Goal: Information Seeking & Learning: Learn about a topic

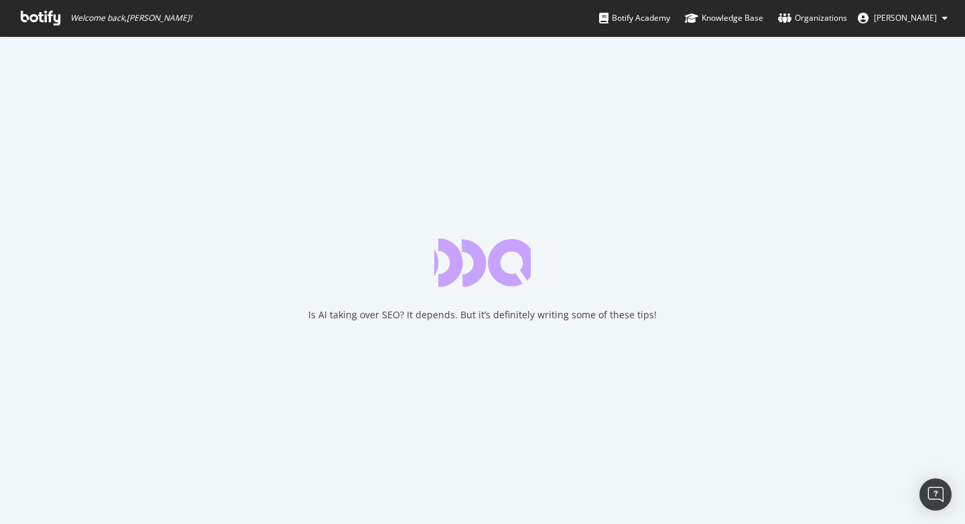
click at [346, 125] on div "Is AI taking over SEO? It depends. But it’s definitely writing some of these ti…" at bounding box center [482, 280] width 965 height 488
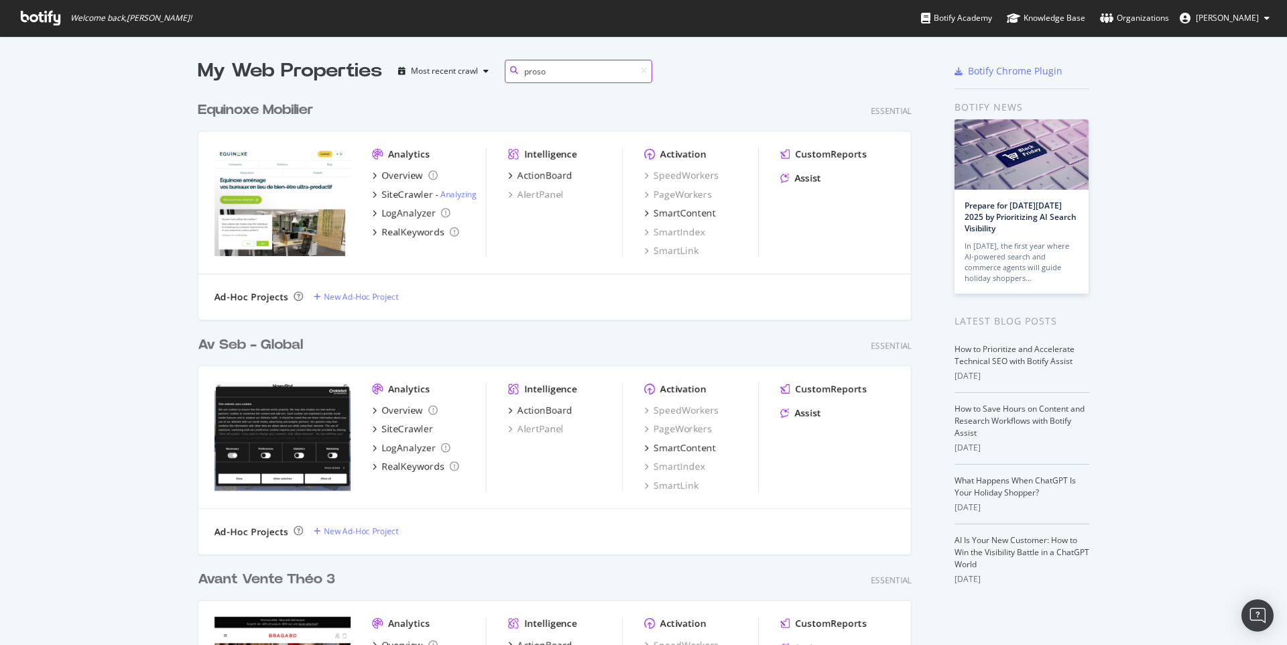
scroll to position [225, 714]
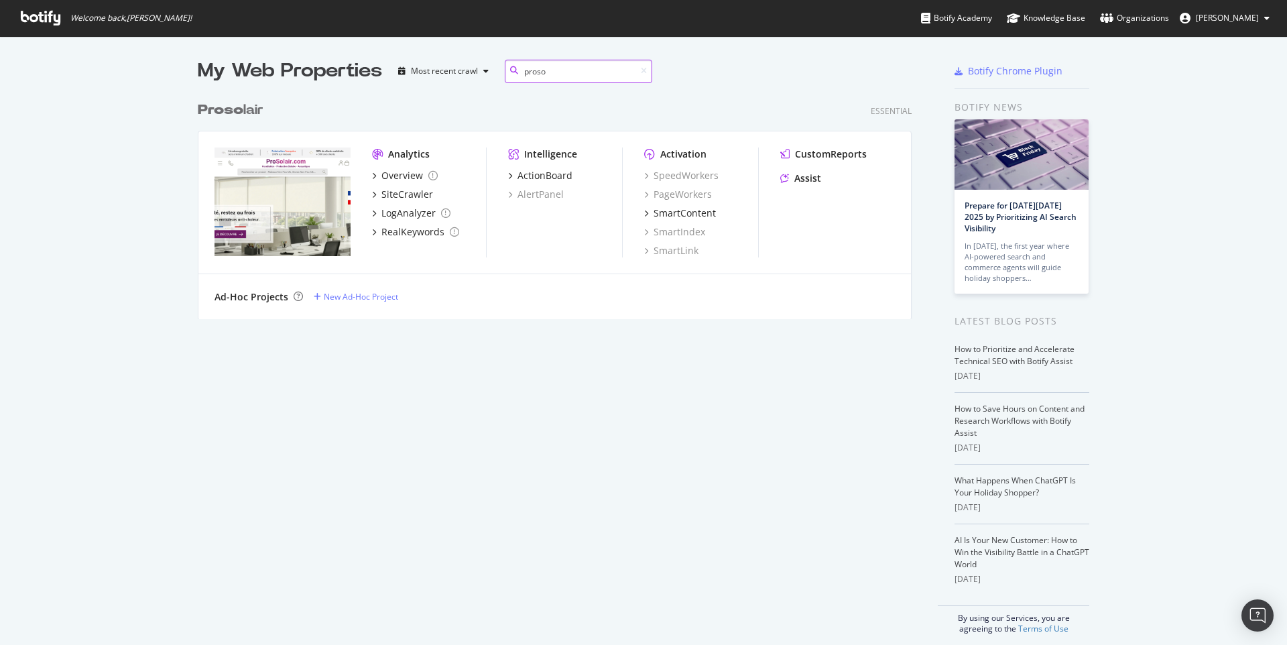
type input "proso"
click at [399, 192] on div "SiteCrawler" at bounding box center [407, 194] width 52 height 13
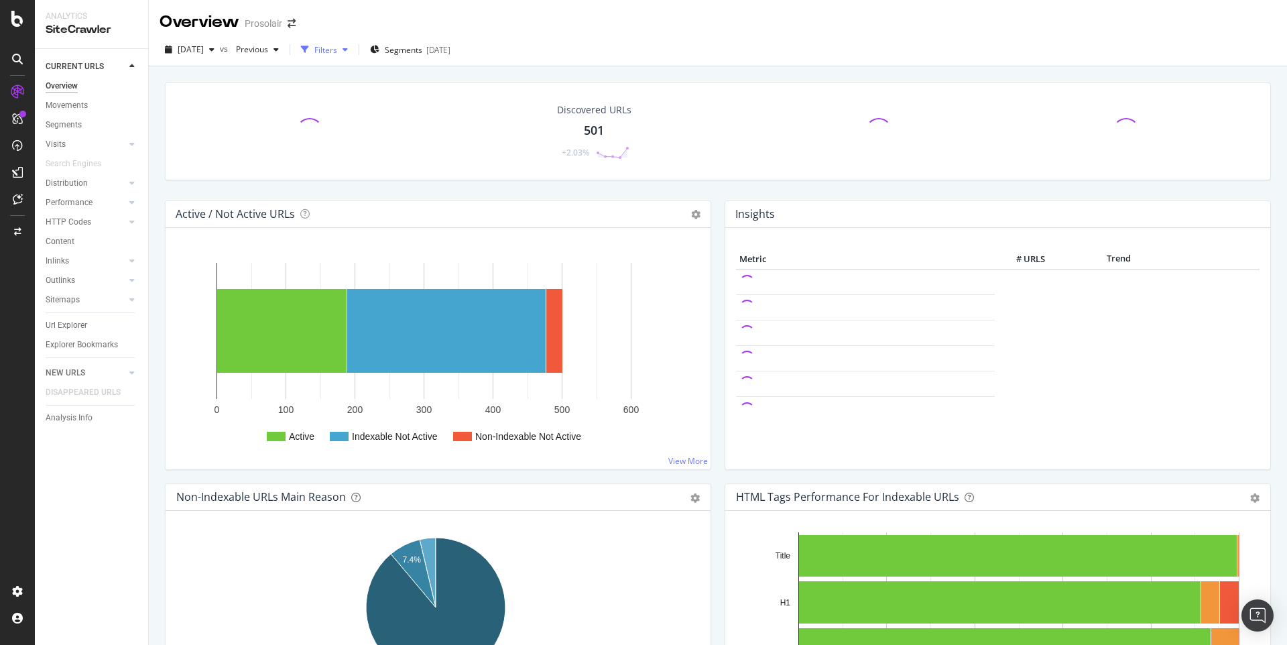
click at [314, 54] on div "button" at bounding box center [305, 49] width 19 height 19
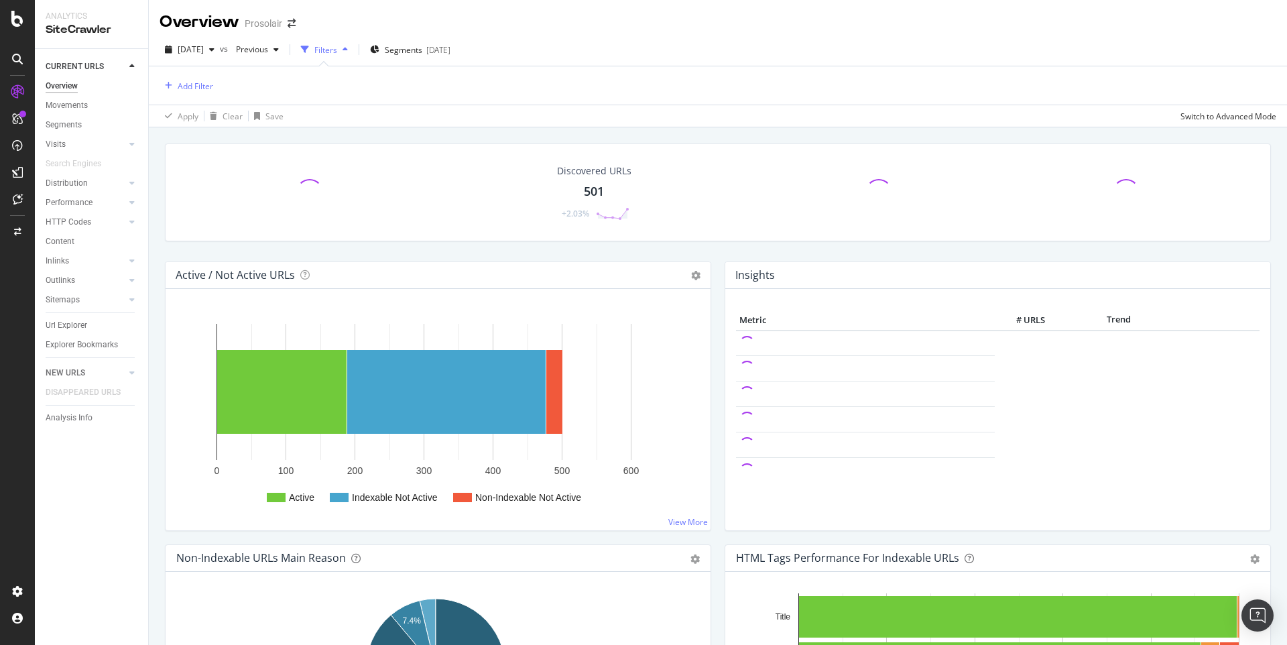
click at [314, 54] on div "button" at bounding box center [305, 49] width 19 height 19
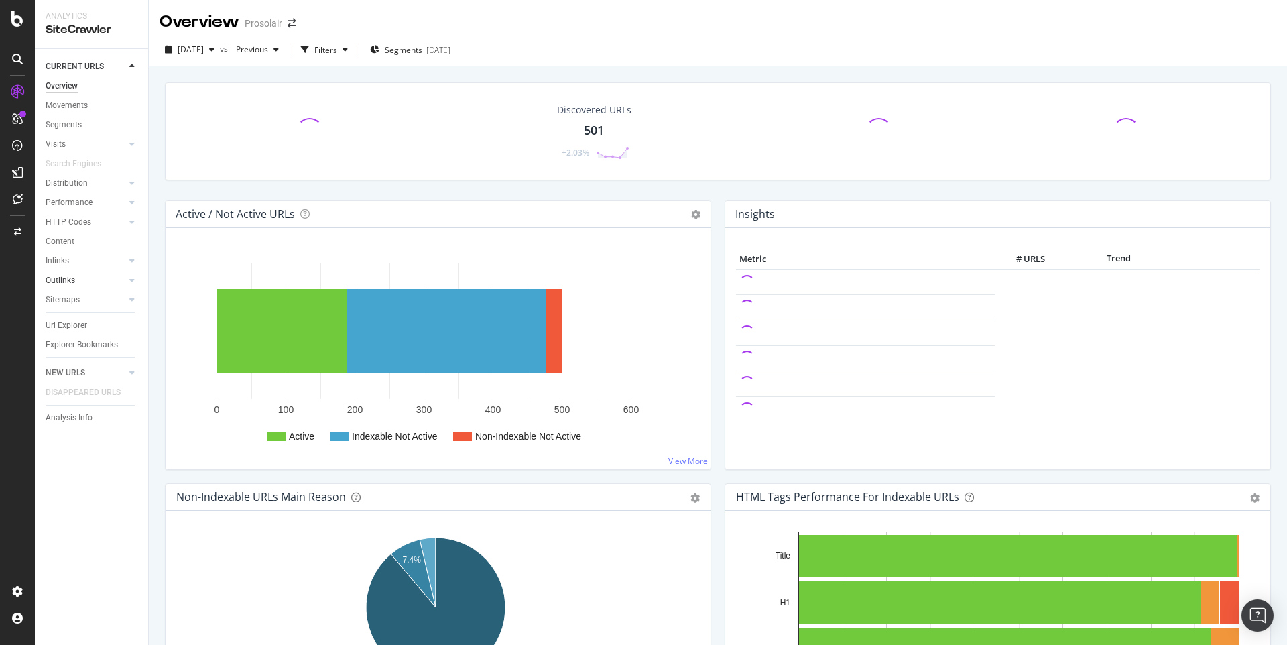
drag, startPoint x: 55, startPoint y: 325, endPoint x: 125, endPoint y: 277, distance: 84.8
click at [55, 325] on div "Url Explorer" at bounding box center [67, 325] width 42 height 14
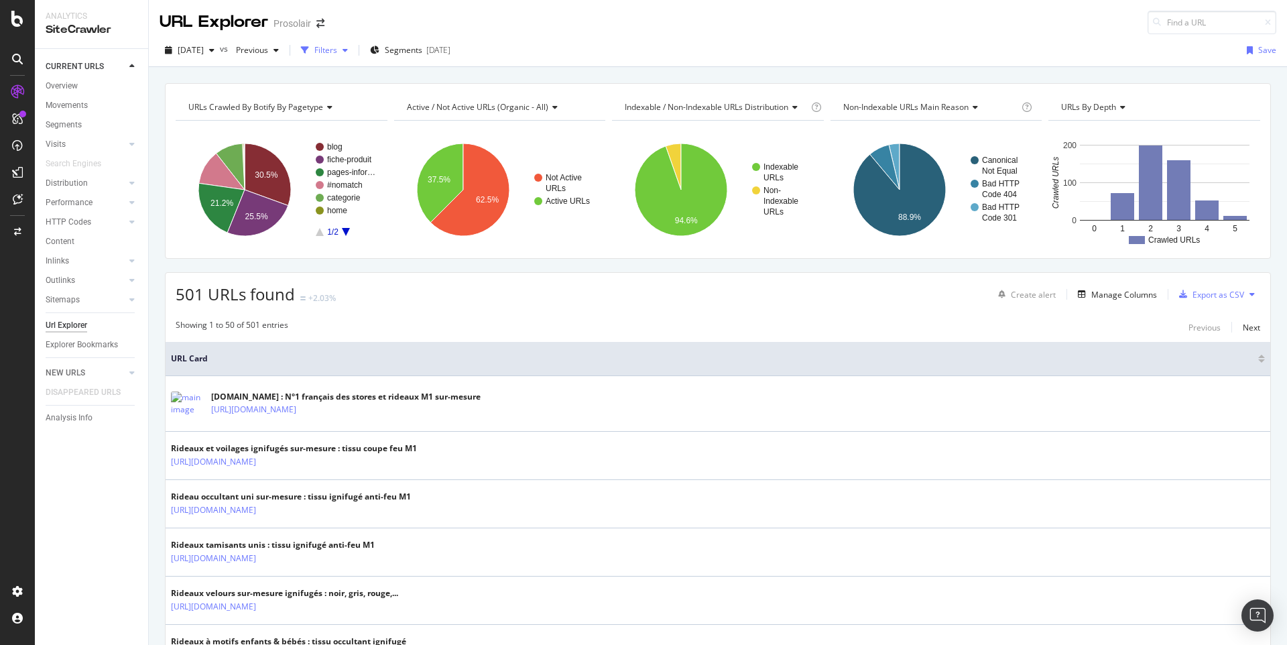
click at [337, 53] on div "Filters" at bounding box center [325, 49] width 23 height 11
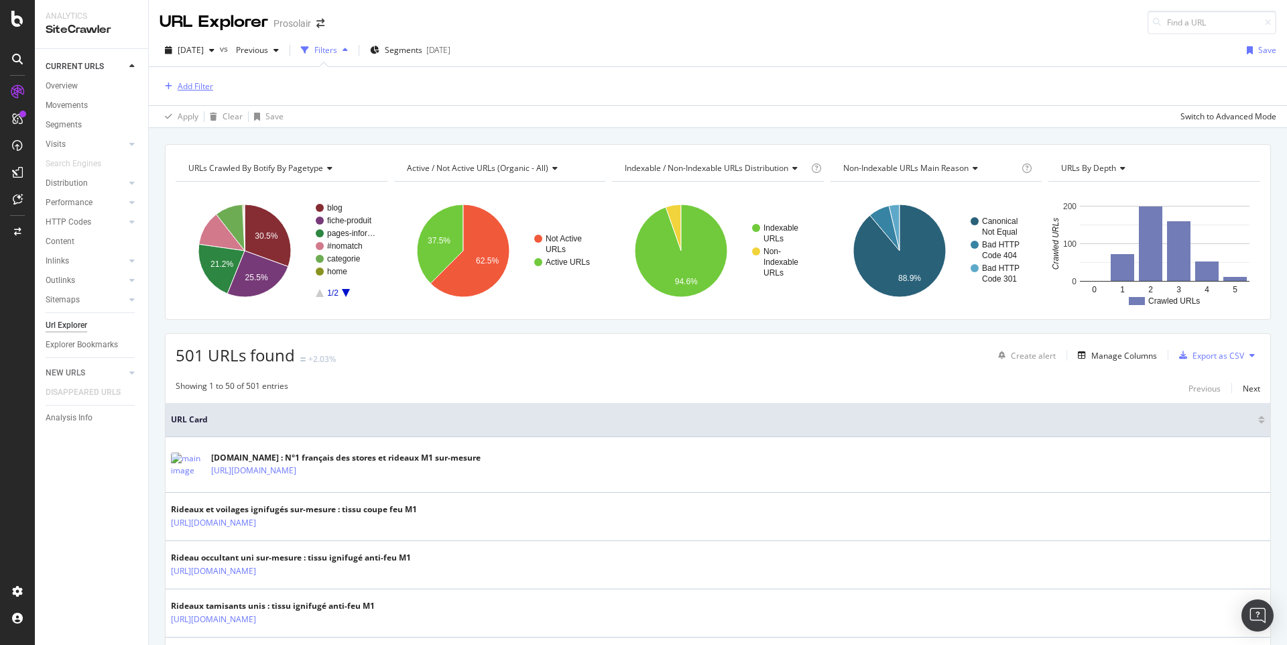
click at [190, 82] on div "Add Filter" at bounding box center [196, 85] width 36 height 11
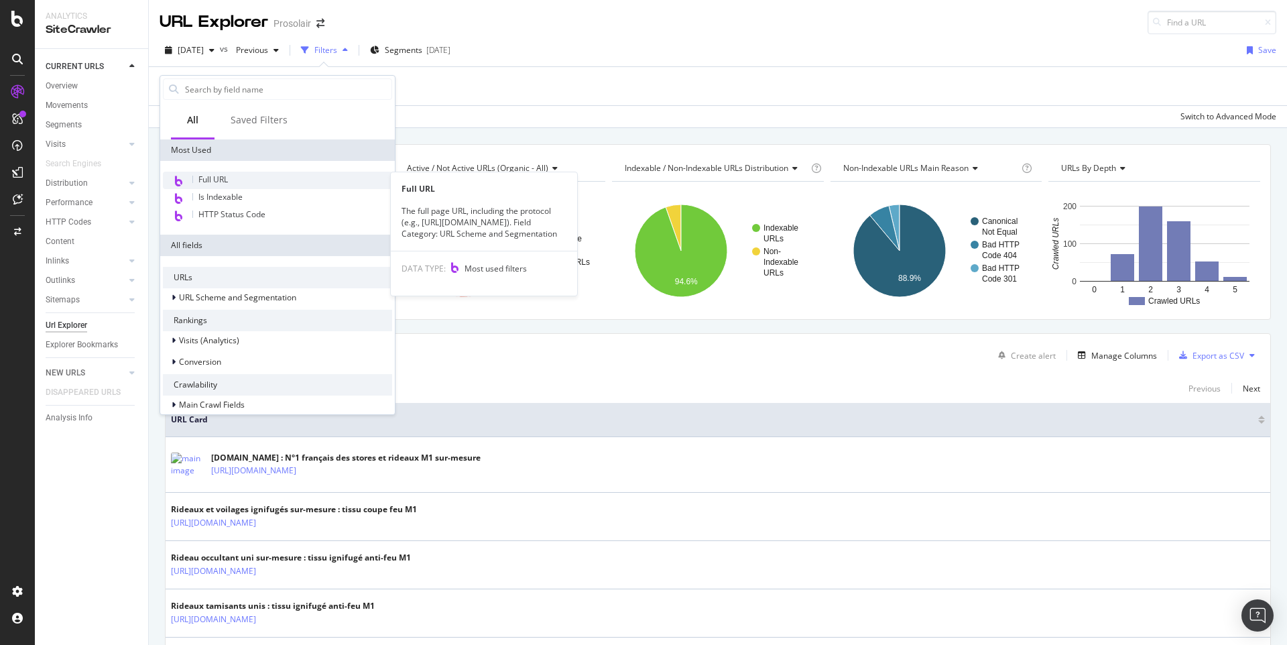
click at [237, 183] on div "Full URL" at bounding box center [277, 180] width 229 height 17
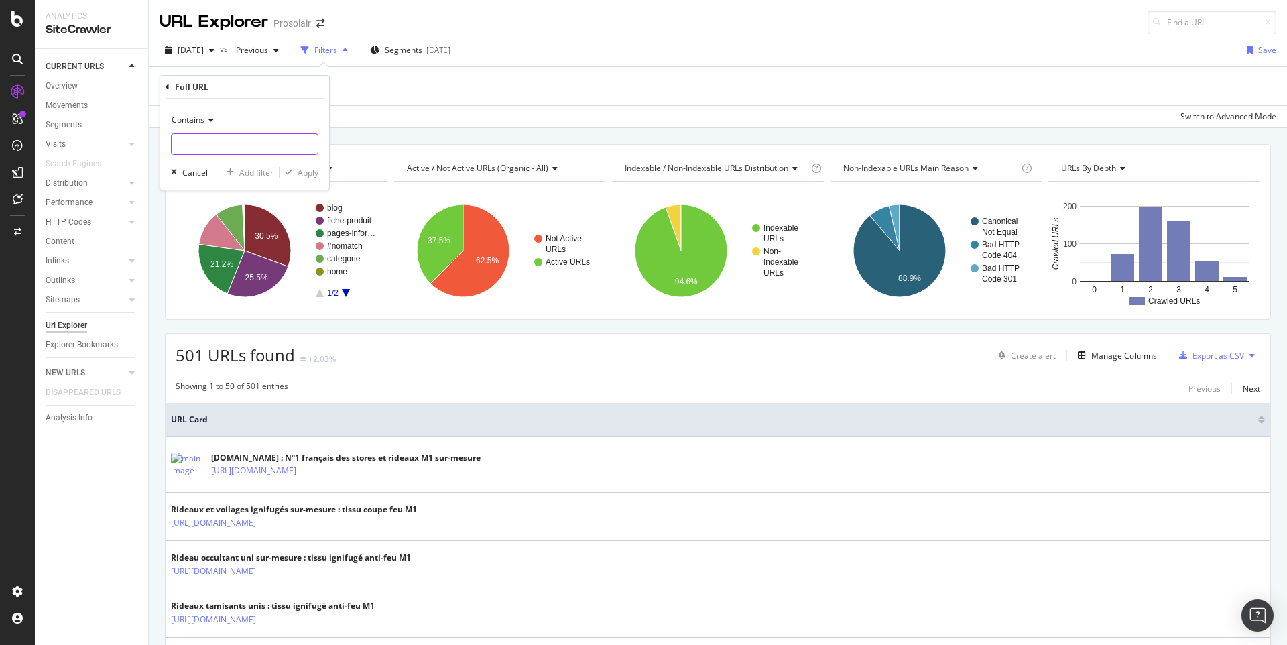
click at [220, 140] on input "text" at bounding box center [245, 143] width 146 height 21
type input "cgi-bin"
click at [300, 171] on div "Apply" at bounding box center [308, 172] width 21 height 11
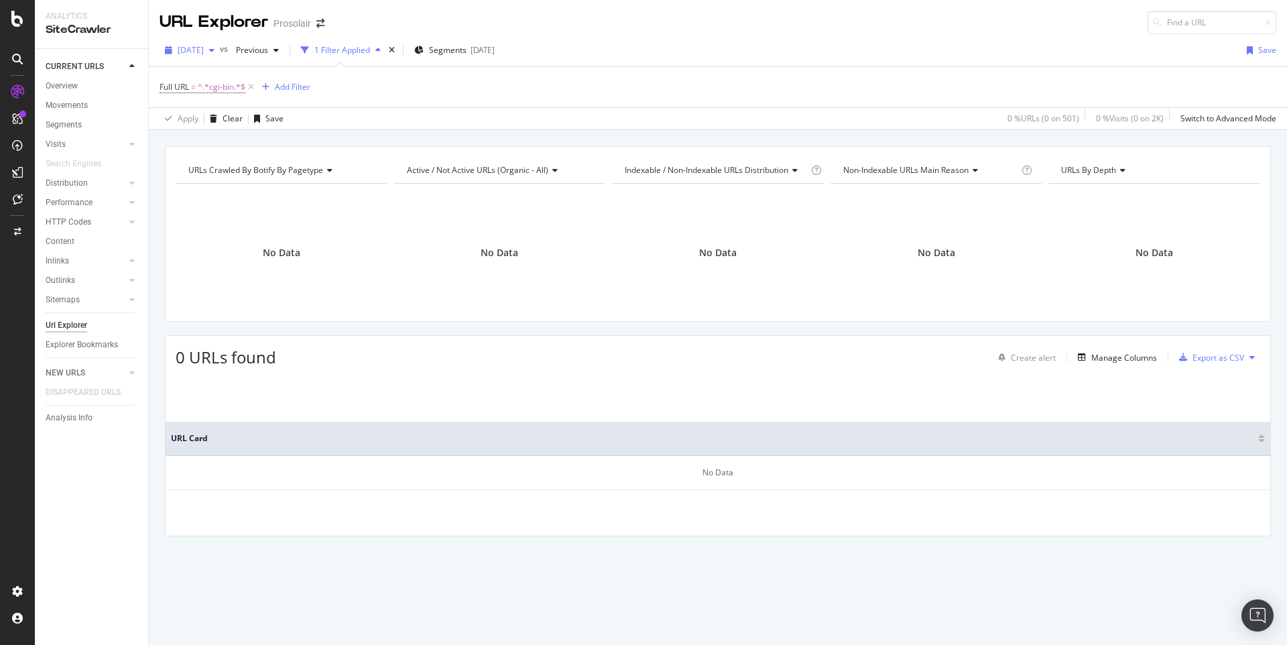
click at [204, 55] on span "2025 Sep. 21st" at bounding box center [191, 49] width 26 height 11
click at [659, 123] on div "Apply Clear Save 0 % URLs ( 0 on 501 ) 0 % Visits ( 0 on 2K ) Switch to Advance…" at bounding box center [718, 118] width 1138 height 22
click at [385, 269] on div "No Data" at bounding box center [282, 252] width 212 height 117
click at [64, 140] on div "Visits" at bounding box center [56, 144] width 20 height 14
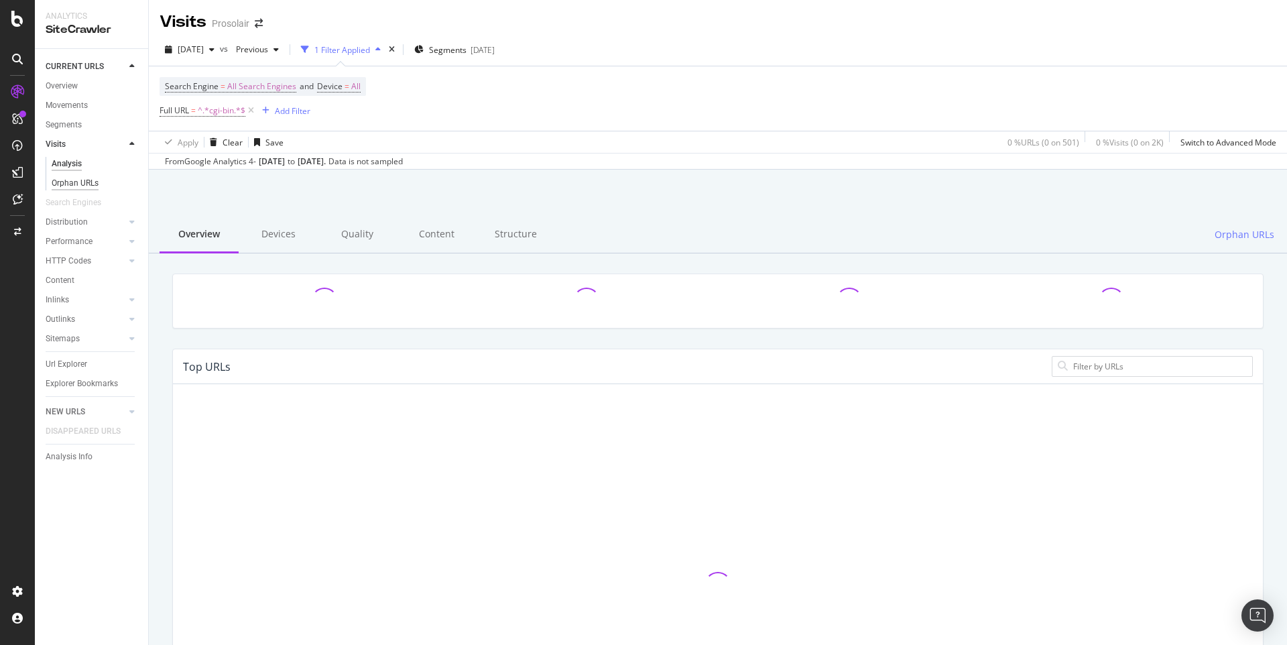
click at [64, 183] on div "Orphan URLs" at bounding box center [75, 183] width 47 height 14
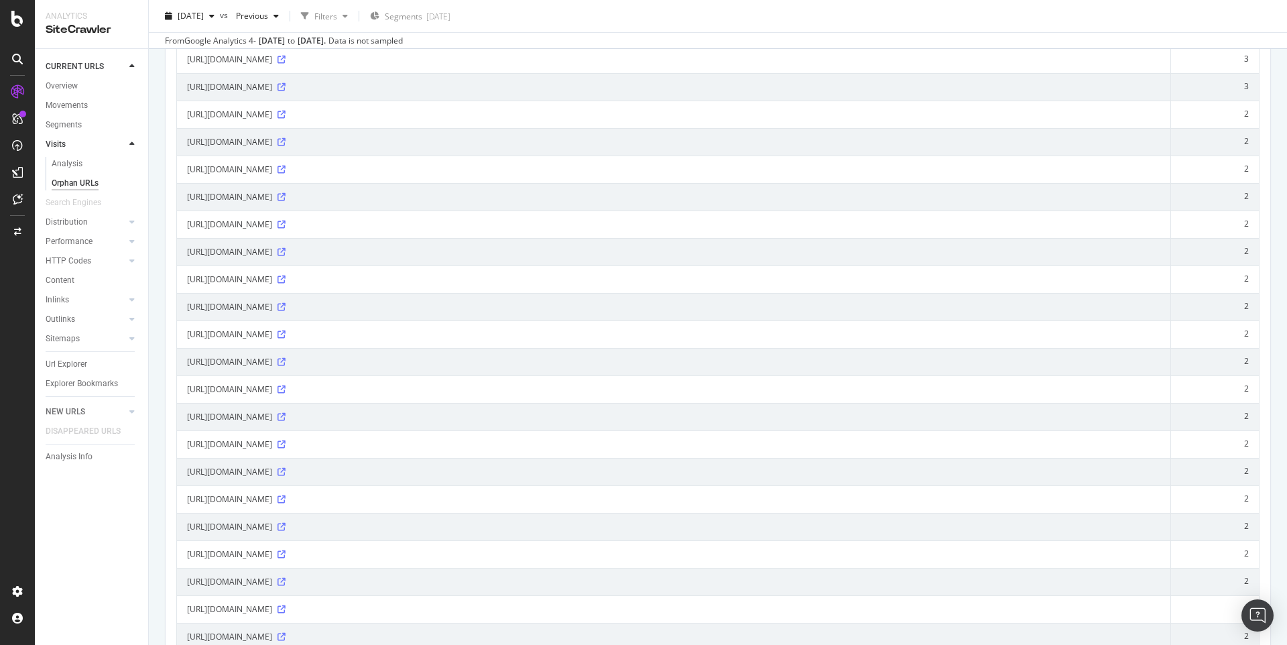
scroll to position [1149, 0]
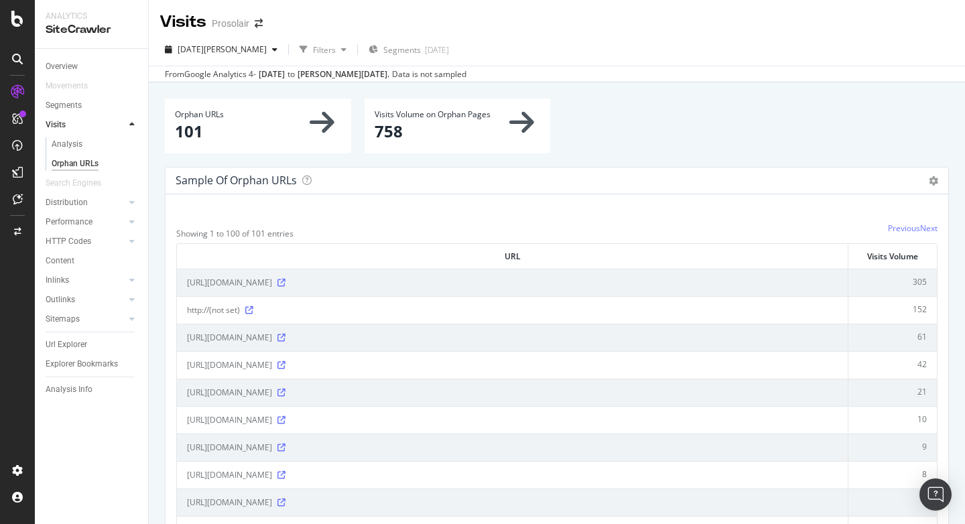
click at [343, 223] on div at bounding box center [556, 231] width 761 height 17
click at [64, 346] on div "Url Explorer" at bounding box center [67, 345] width 42 height 14
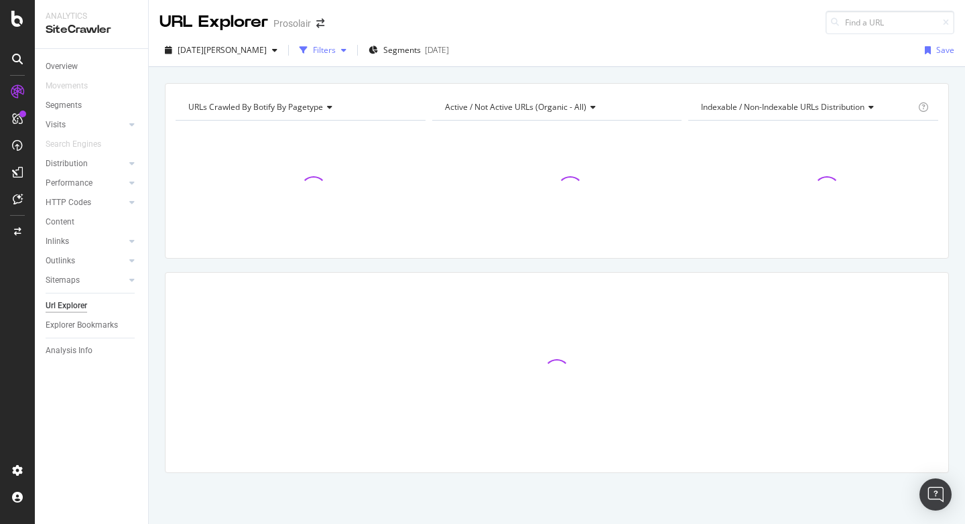
click at [313, 55] on div "Filters" at bounding box center [324, 49] width 23 height 11
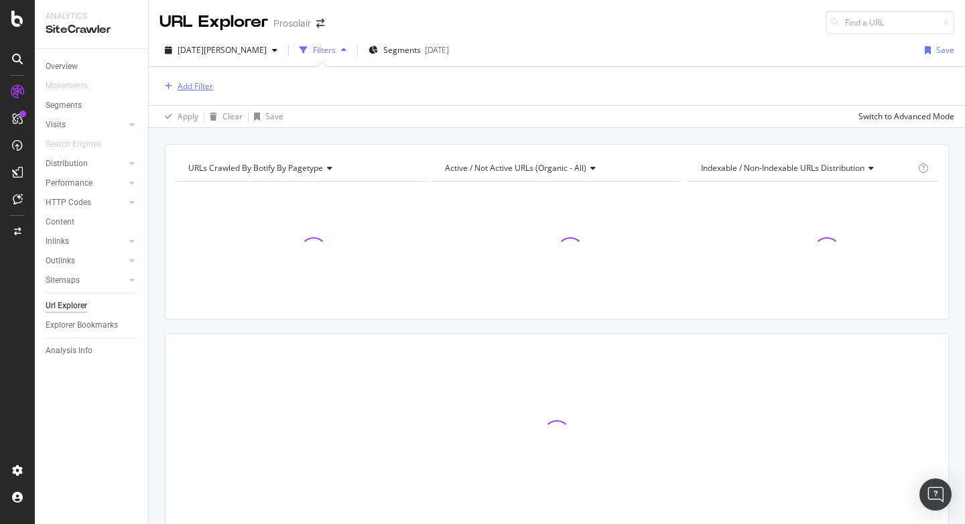
click at [204, 79] on div "Add Filter" at bounding box center [187, 86] width 54 height 15
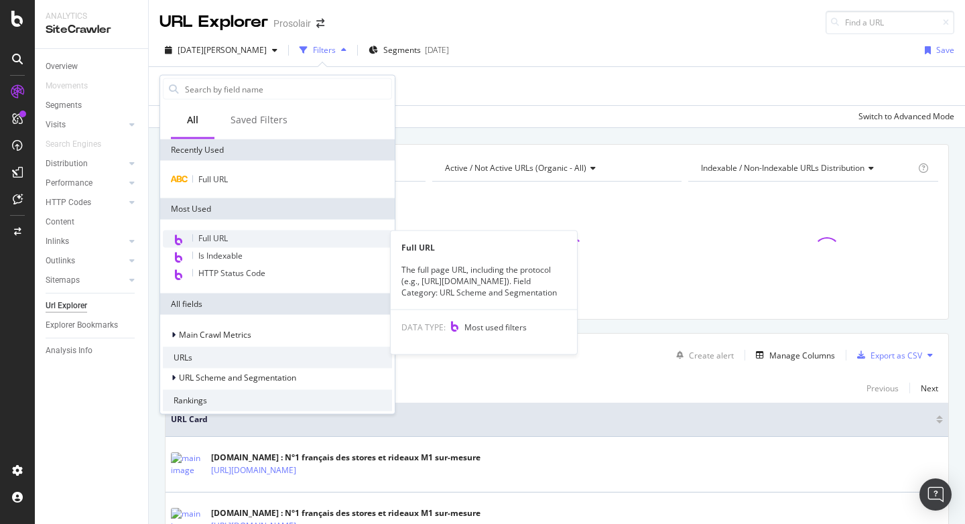
click at [214, 233] on span "Full URL" at bounding box center [212, 238] width 29 height 11
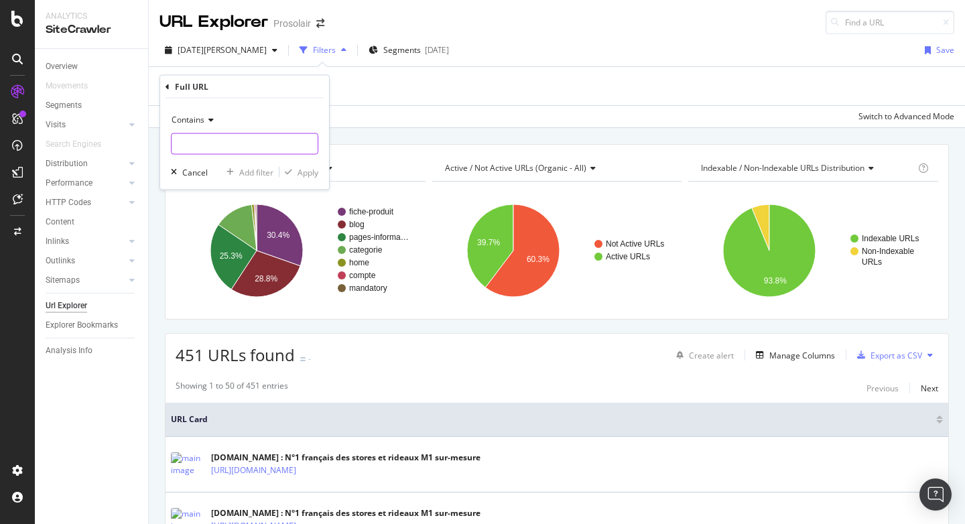
click at [199, 151] on input "text" at bounding box center [245, 143] width 146 height 21
type input "cgi-bin"
click at [313, 171] on div "Apply" at bounding box center [308, 171] width 21 height 11
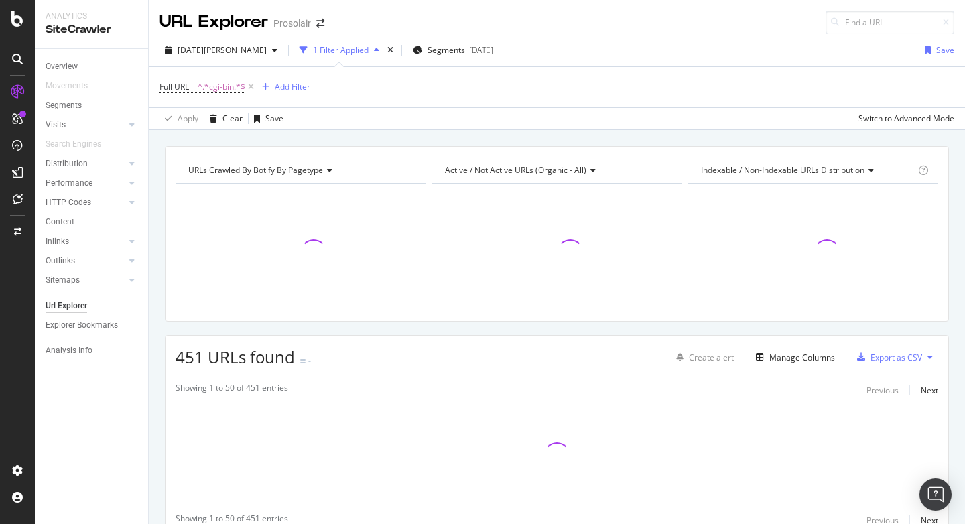
click at [385, 113] on div "Apply Clear Save Switch to Advanced Mode" at bounding box center [557, 118] width 816 height 22
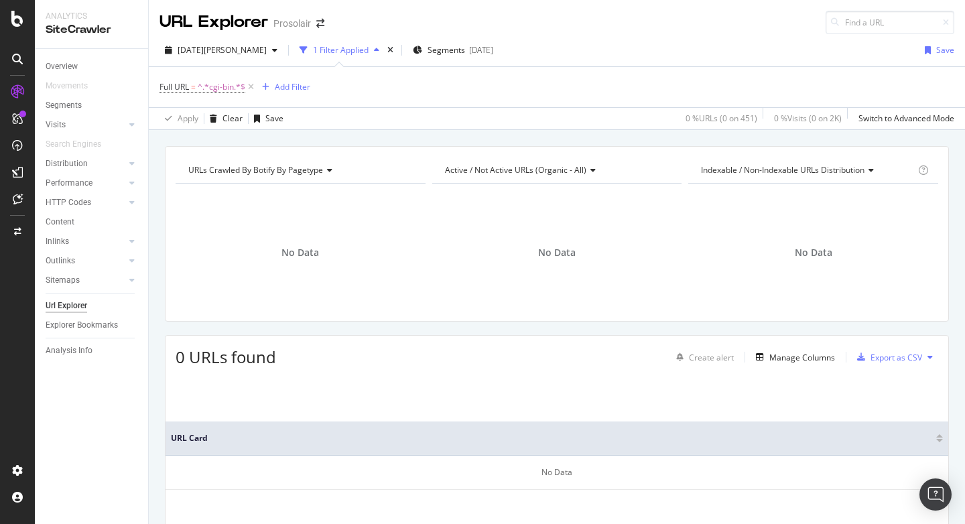
click at [356, 351] on div "0 URLs found Create alert Manage Columns Export as CSV" at bounding box center [557, 352] width 783 height 33
click at [208, 91] on span "^.*cgi-bin.*$" at bounding box center [222, 87] width 48 height 19
click at [253, 147] on input "cgi-bin" at bounding box center [235, 142] width 127 height 21
type input "cgi"
click at [304, 171] on div "Apply" at bounding box center [308, 171] width 21 height 11
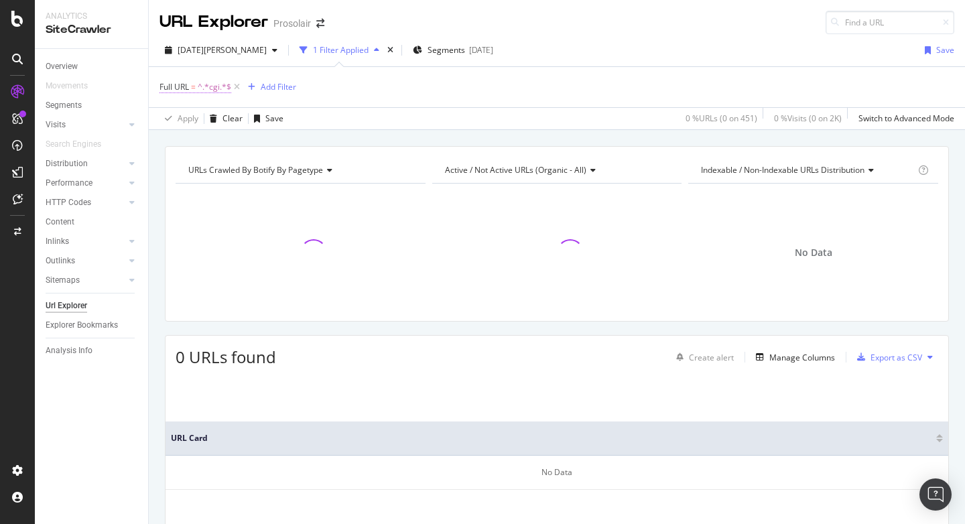
click at [184, 84] on span "Full URL" at bounding box center [174, 86] width 29 height 11
click at [479, 344] on div "0 URLs found Create alert Manage Columns Export as CSV" at bounding box center [557, 352] width 783 height 33
click at [235, 86] on icon at bounding box center [236, 86] width 11 height 13
